Goal: Navigation & Orientation: Find specific page/section

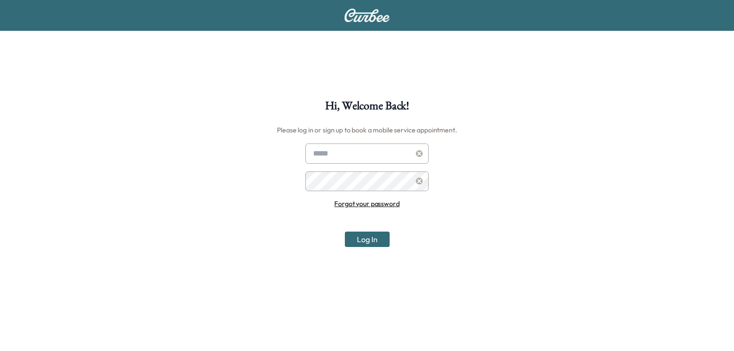
type input "**********"
click at [361, 235] on button "Log In" at bounding box center [367, 239] width 45 height 15
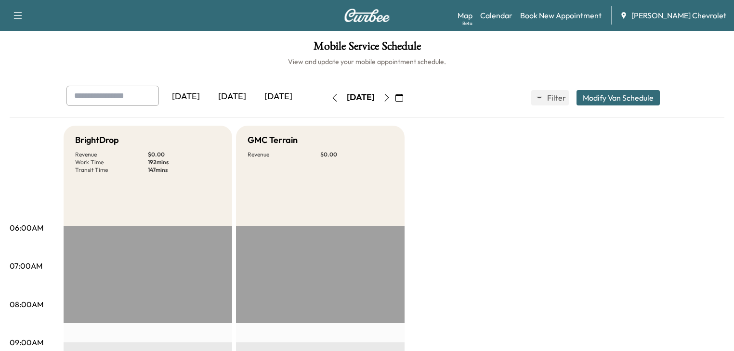
click at [391, 96] on icon "button" at bounding box center [387, 98] width 8 height 8
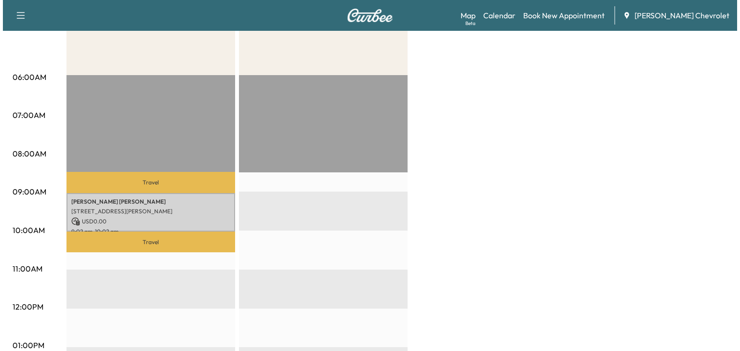
scroll to position [193, 0]
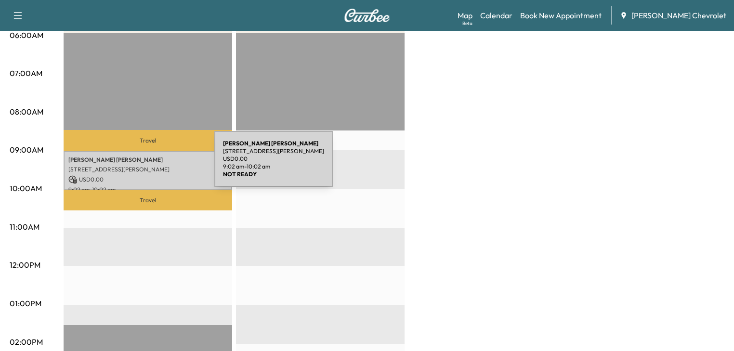
click at [142, 166] on p "[STREET_ADDRESS][PERSON_NAME]" at bounding box center [147, 170] width 159 height 8
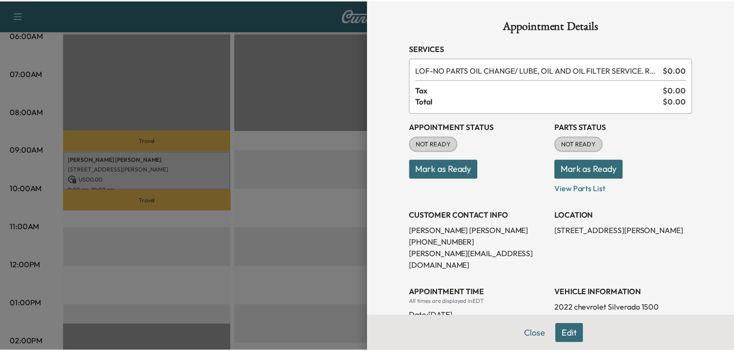
scroll to position [0, 0]
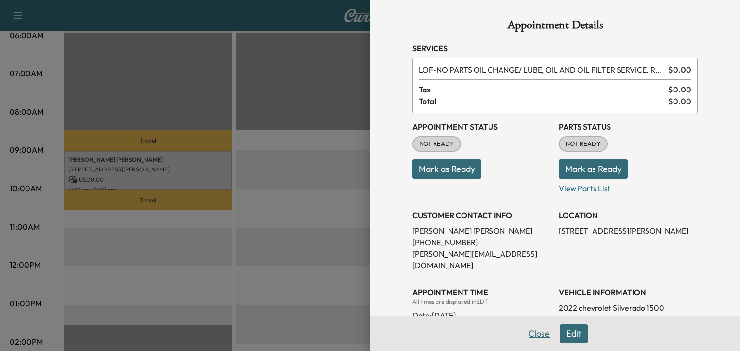
click at [529, 329] on button "Close" at bounding box center [539, 333] width 34 height 19
